Goal: Task Accomplishment & Management: Manage account settings

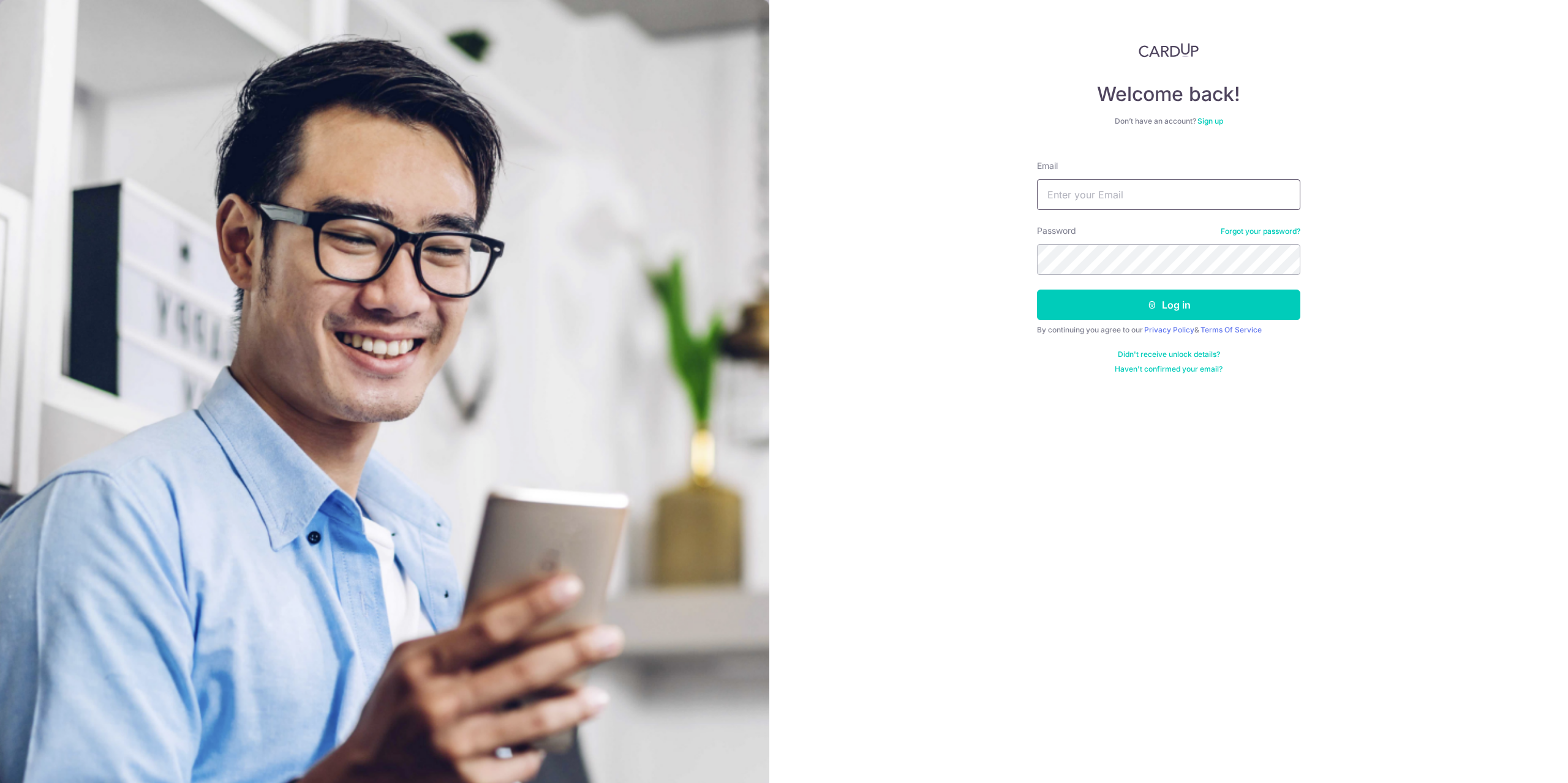
type input "[EMAIL_ADDRESS][DOMAIN_NAME]"
click at [1124, 300] on button "Log in" at bounding box center [1168, 305] width 264 height 31
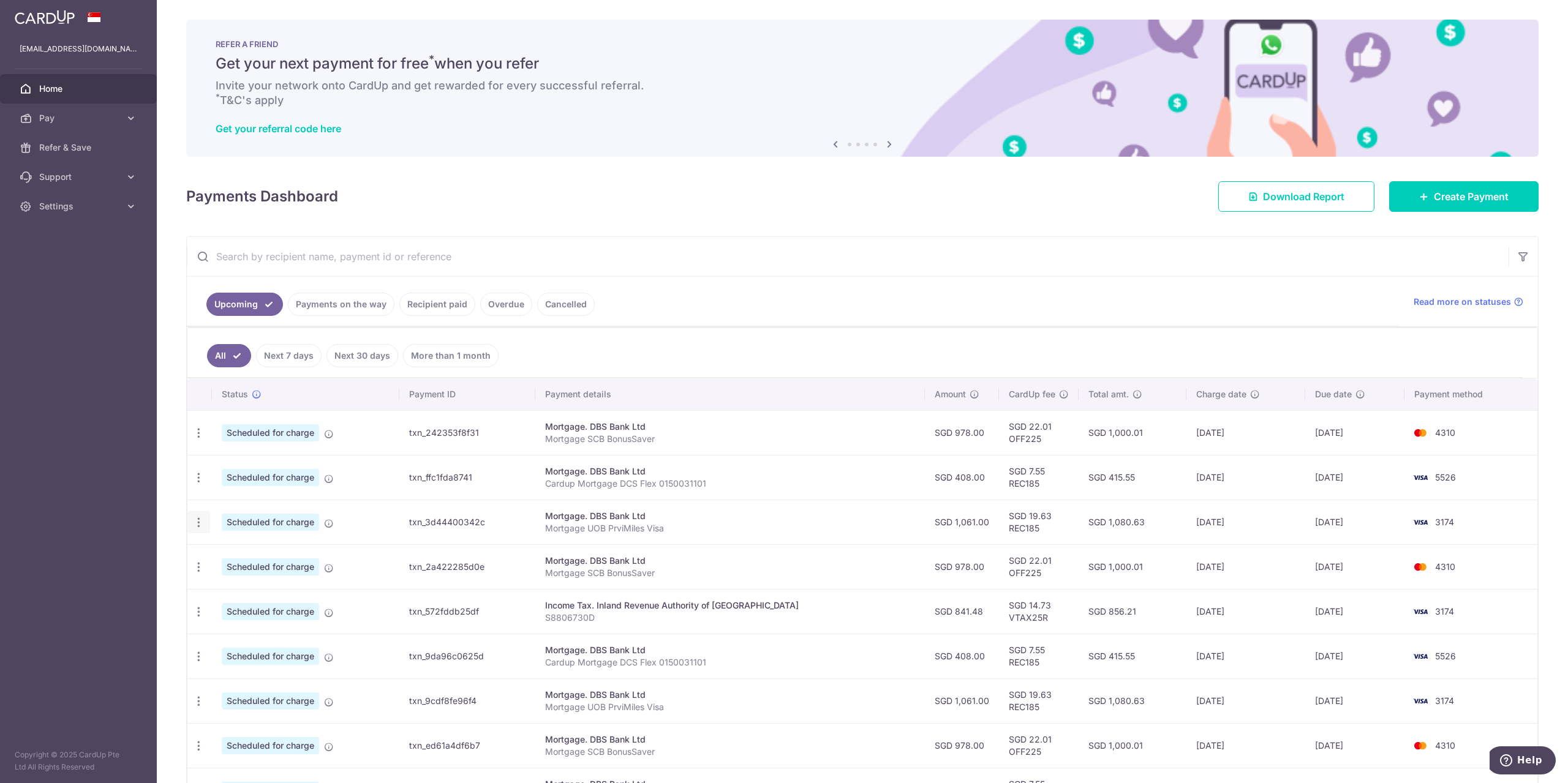
click at [196, 518] on icon "button" at bounding box center [198, 522] width 13 height 13
click at [283, 583] on span "Cancel payment" at bounding box center [264, 586] width 82 height 15
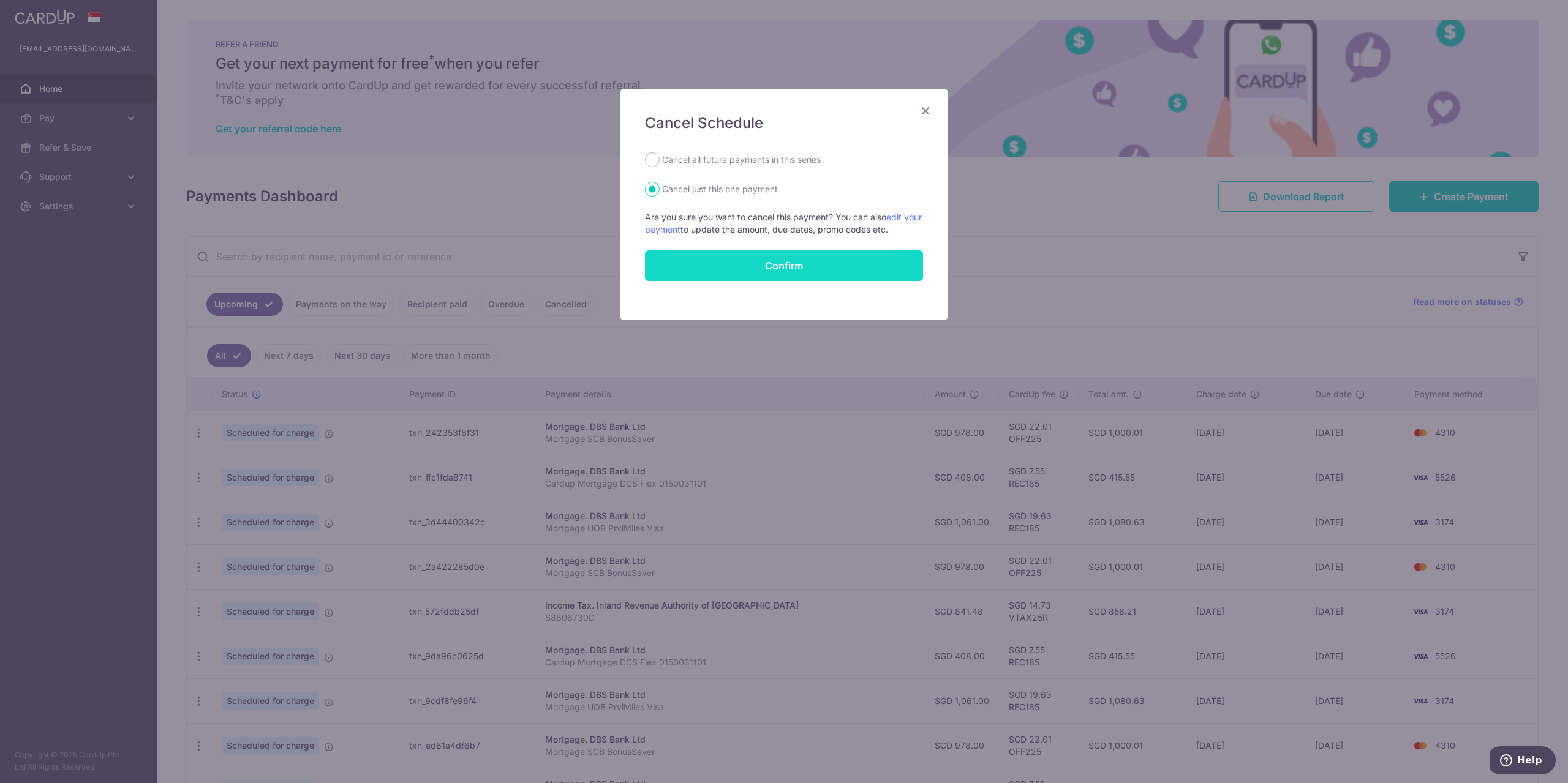
click at [797, 276] on button "Confirm" at bounding box center [784, 265] width 278 height 31
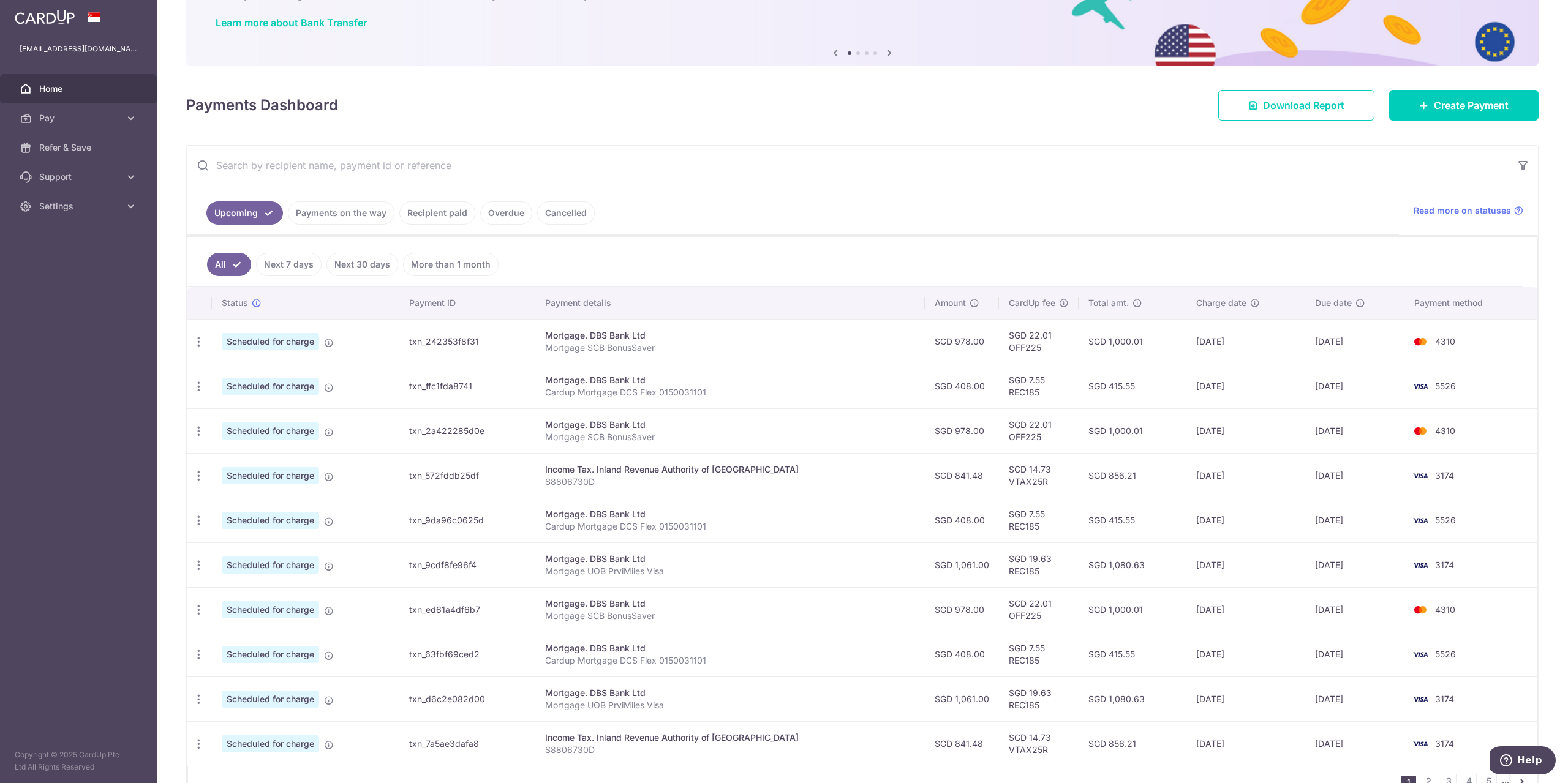
scroll to position [163, 0]
